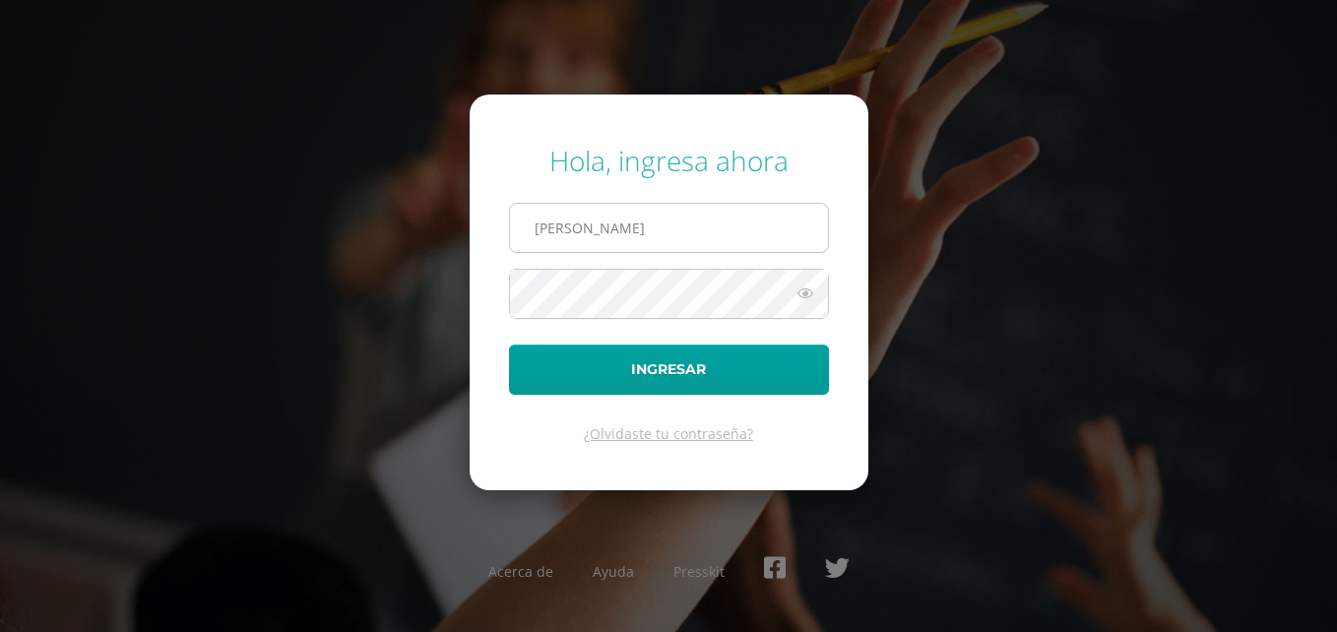
click at [758, 227] on input "[PERSON_NAME]" at bounding box center [669, 228] width 318 height 48
type input "[PERSON_NAME][EMAIL_ADDRESS][DOMAIN_NAME]"
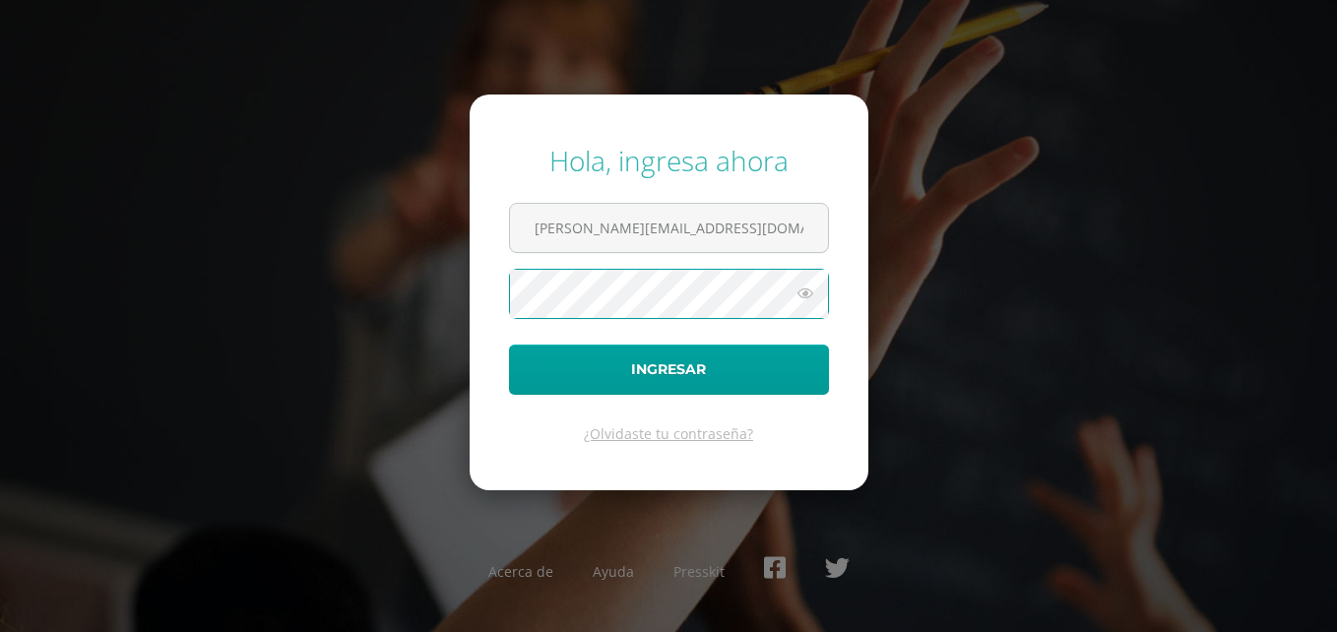
click at [509, 344] on button "Ingresar" at bounding box center [669, 369] width 320 height 50
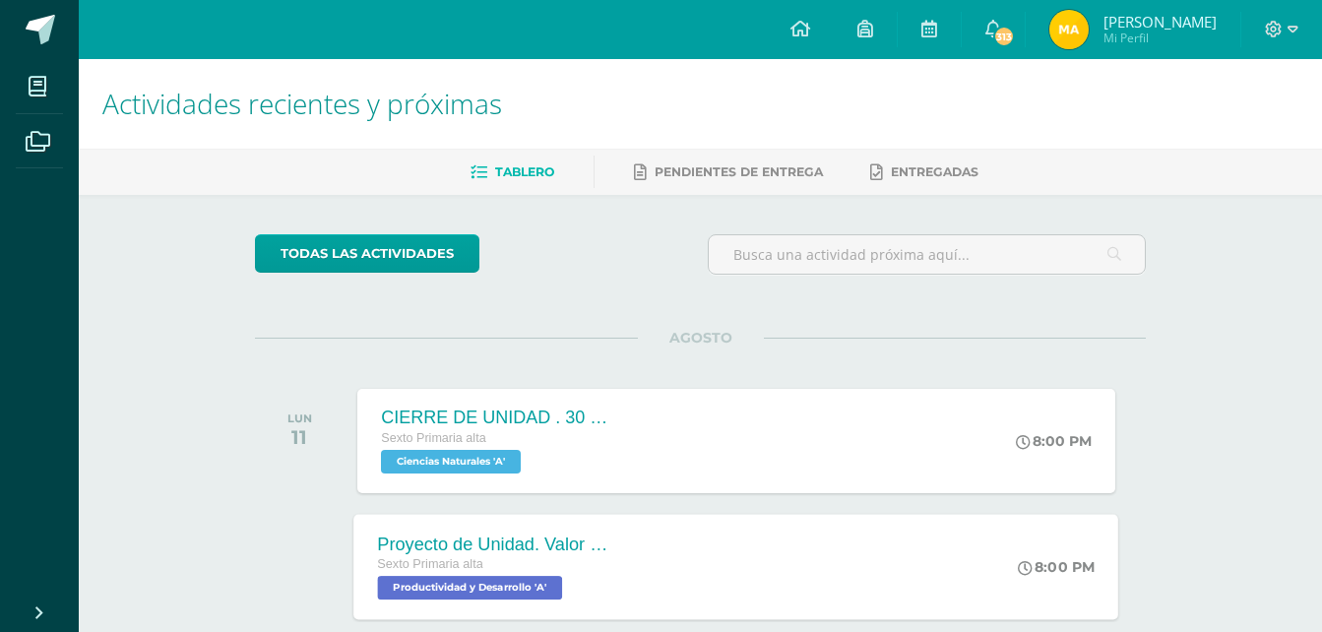
click at [543, 586] on span "Productividad y Desarrollo 'A'" at bounding box center [470, 588] width 185 height 24
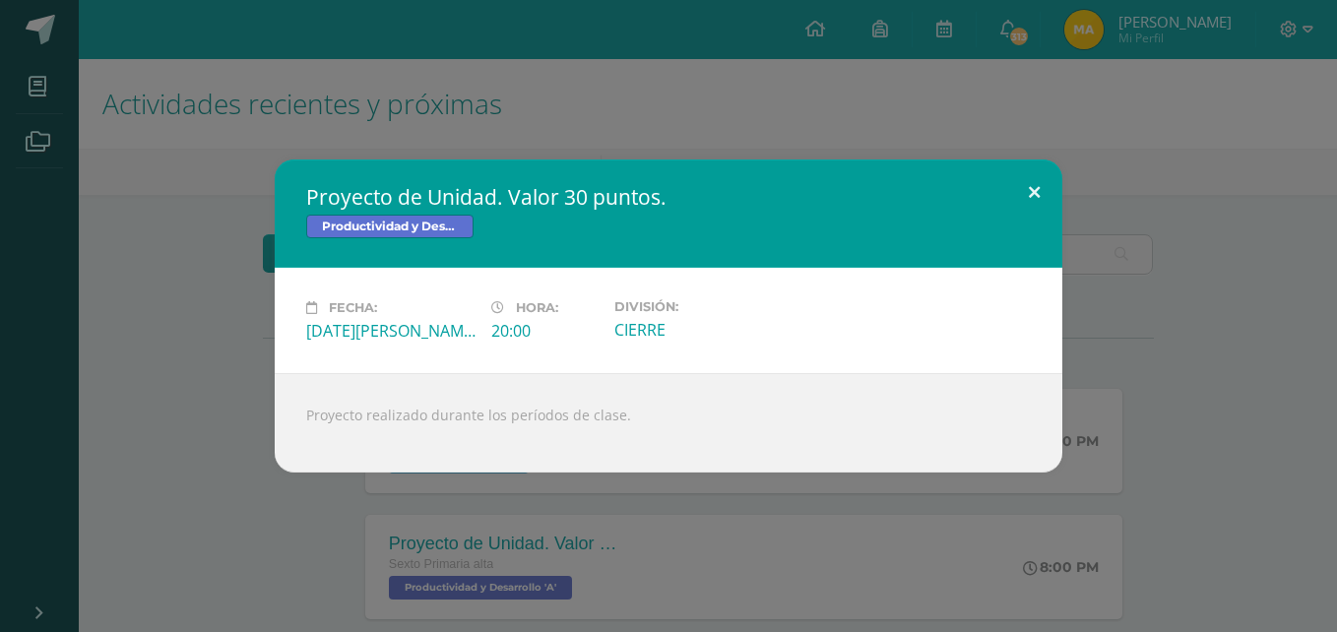
click at [1028, 188] on button at bounding box center [1034, 192] width 56 height 67
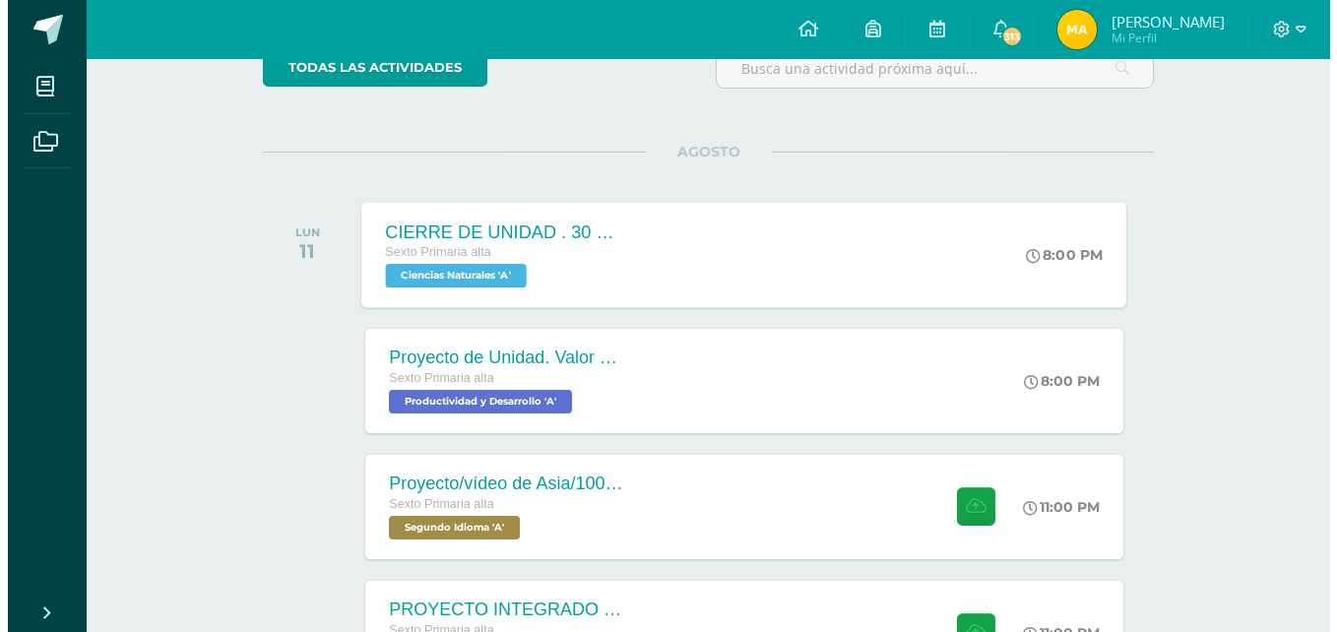
scroll to position [185, 0]
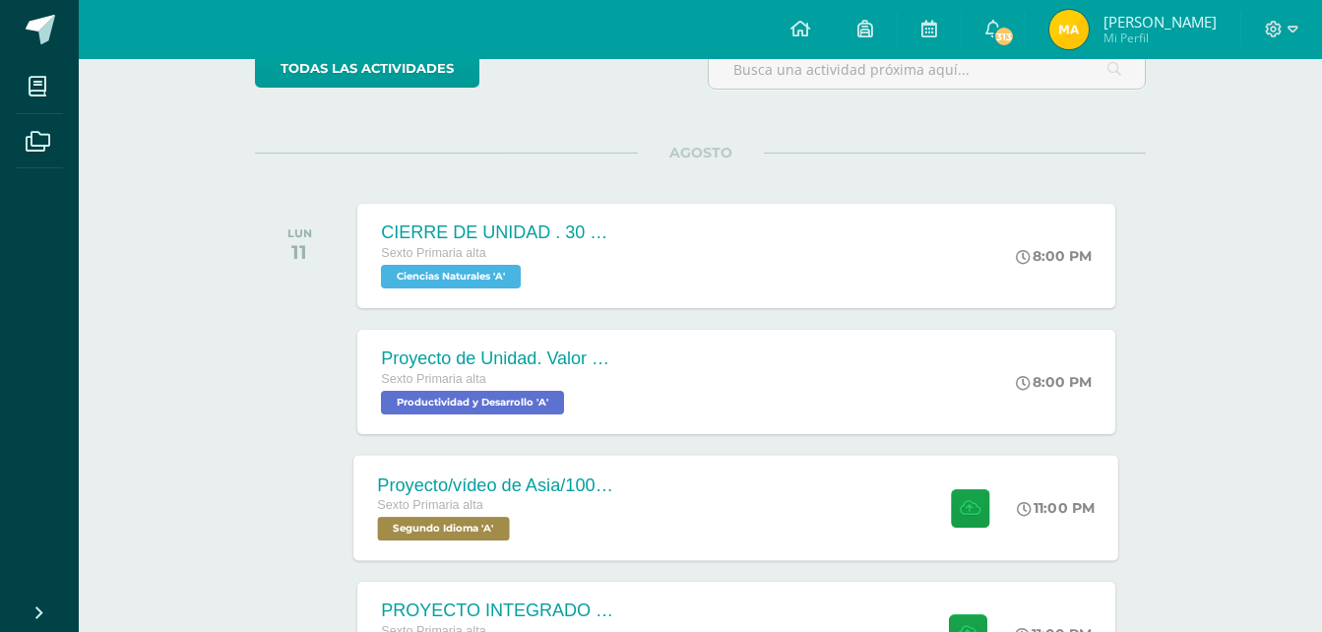
click at [502, 537] on span "Segundo Idioma 'A'" at bounding box center [444, 529] width 132 height 24
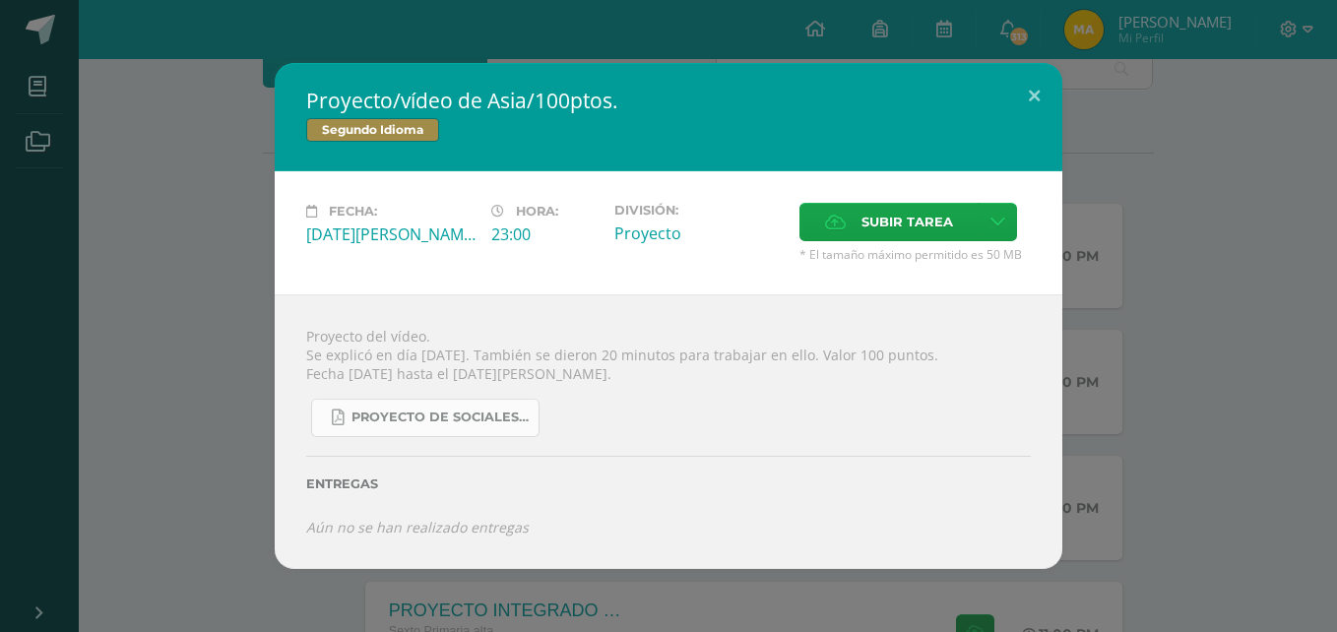
click at [466, 408] on link "Proyecto de Sociales y Kaqchikel_3ra. Unidad.pdf" at bounding box center [425, 418] width 228 height 38
